Goal: Check status: Check status

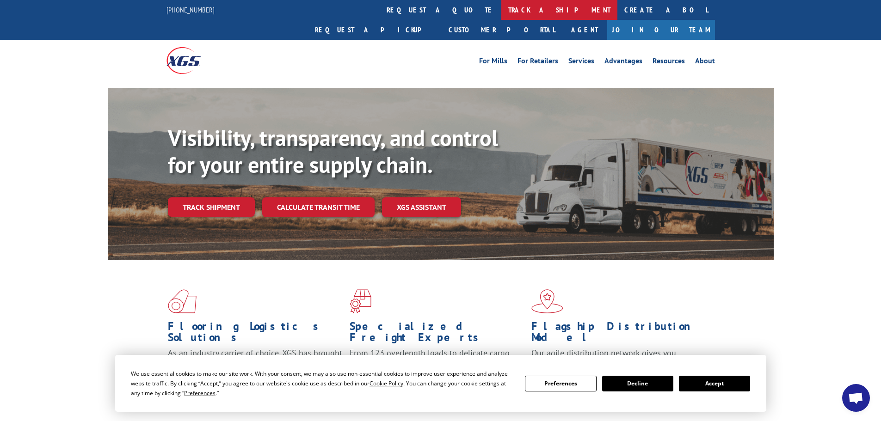
click at [501, 11] on link "track a shipment" at bounding box center [559, 10] width 116 height 20
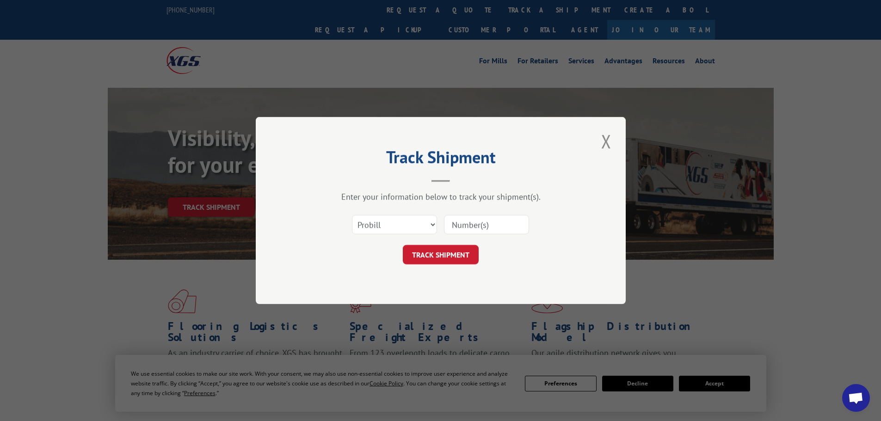
click at [467, 221] on input at bounding box center [486, 224] width 85 height 19
paste input "6298904"
type input "6298904"
click at [450, 252] on button "TRACK SHIPMENT" at bounding box center [441, 254] width 76 height 19
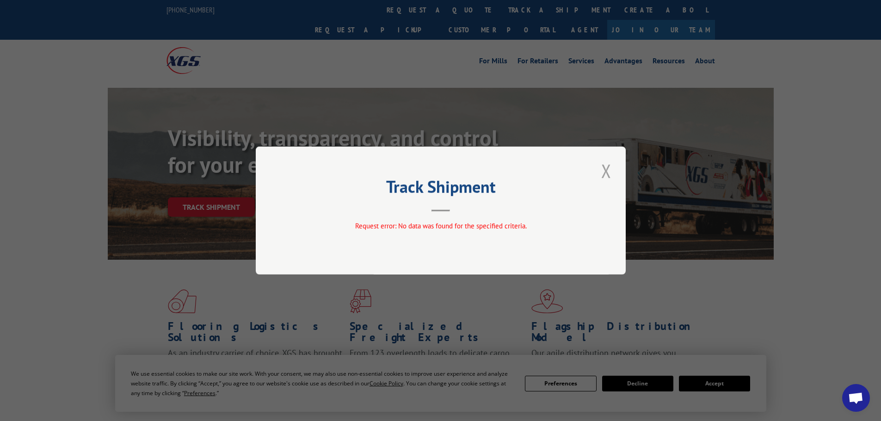
click at [609, 176] on button "Close modal" at bounding box center [607, 170] width 16 height 25
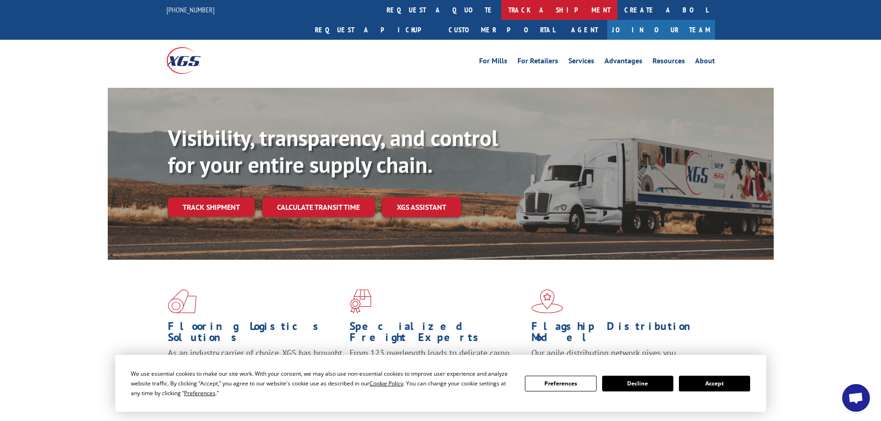
click at [501, 15] on link "track a shipment" at bounding box center [559, 10] width 116 height 20
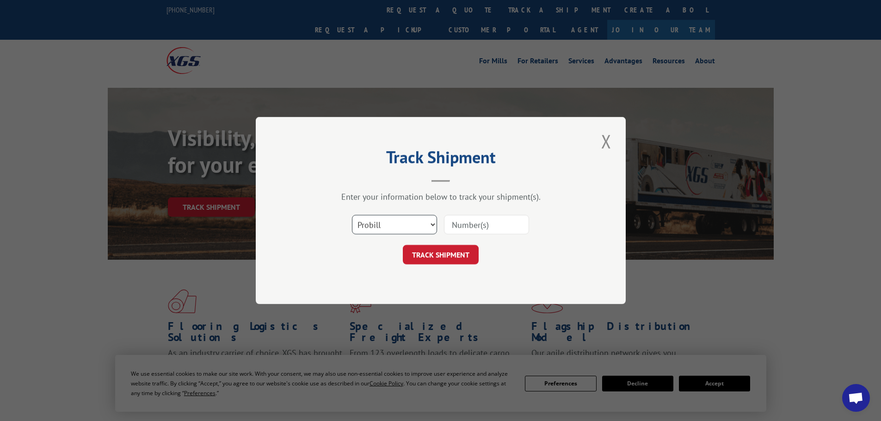
click at [399, 220] on select "Select category... Probill BOL PO" at bounding box center [394, 224] width 85 height 19
select select "bol"
click at [352, 215] on select "Select category... Probill BOL PO" at bounding box center [394, 224] width 85 height 19
click at [458, 221] on input at bounding box center [486, 224] width 85 height 19
paste input "426161"
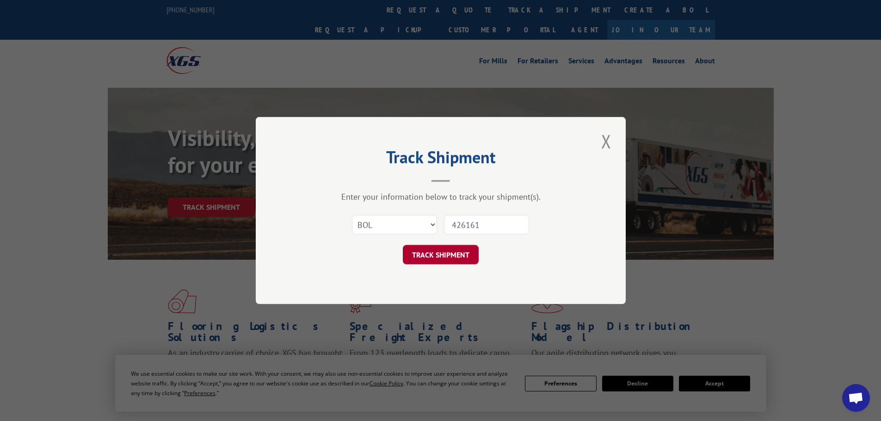
type input "426161"
click at [449, 251] on button "TRACK SHIPMENT" at bounding box center [441, 254] width 76 height 19
